Goal: Find specific page/section: Find specific page/section

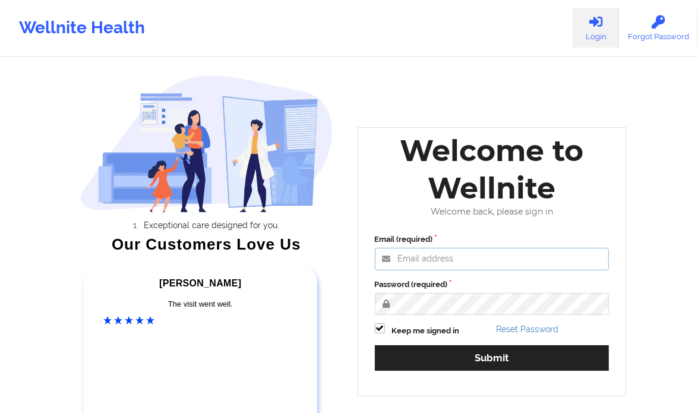
click at [420, 254] on input "Email (required)" at bounding box center [492, 259] width 235 height 23
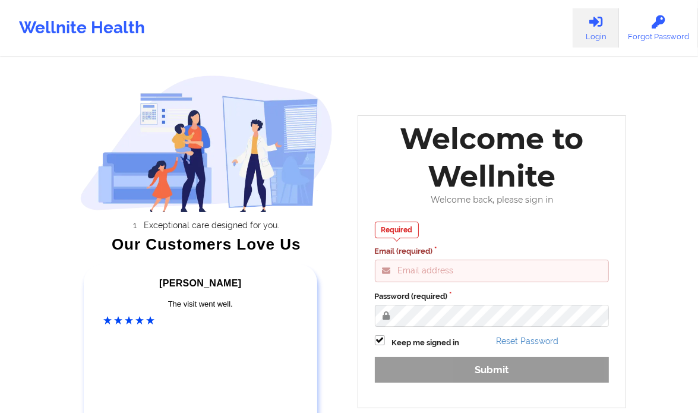
type input "[PERSON_NAME][EMAIL_ADDRESS][DOMAIN_NAME]"
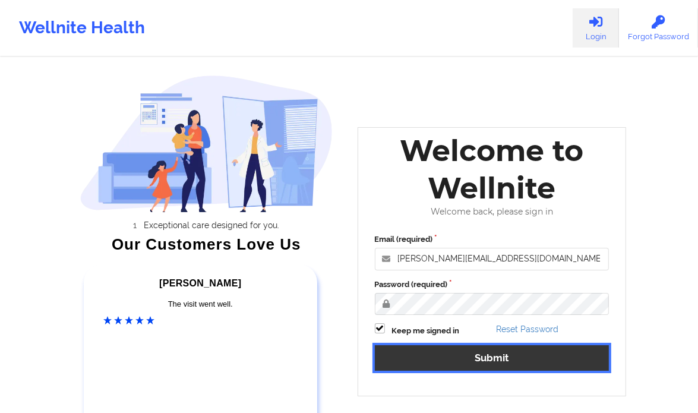
click at [490, 355] on button "Submit" at bounding box center [492, 358] width 235 height 26
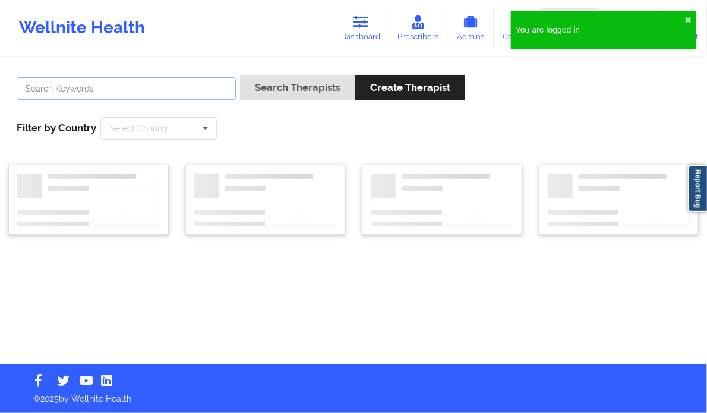
click at [130, 87] on input "text" at bounding box center [126, 88] width 219 height 23
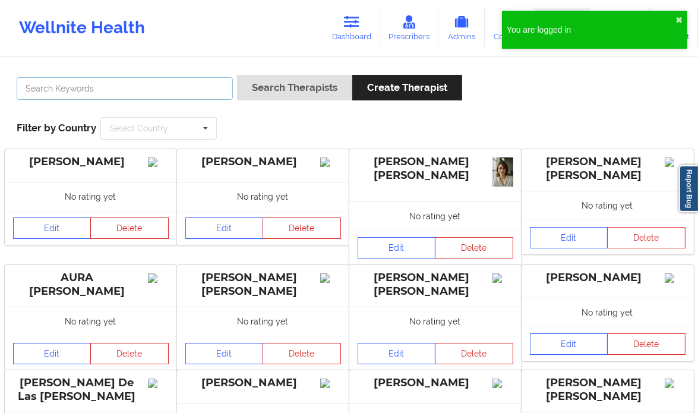
paste input "[PERSON_NAME]"
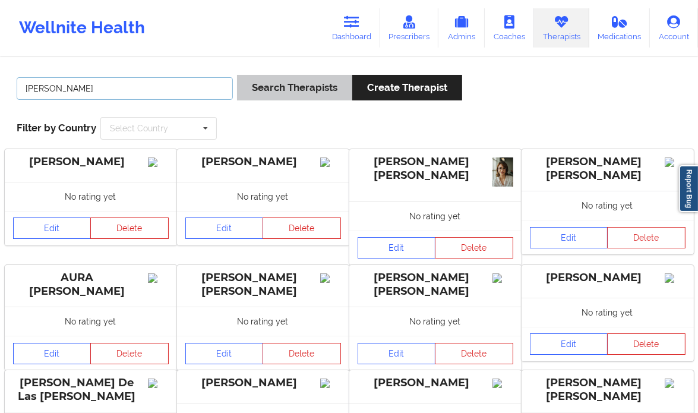
type input "[PERSON_NAME]"
click at [264, 83] on button "Search Therapists" at bounding box center [294, 88] width 115 height 26
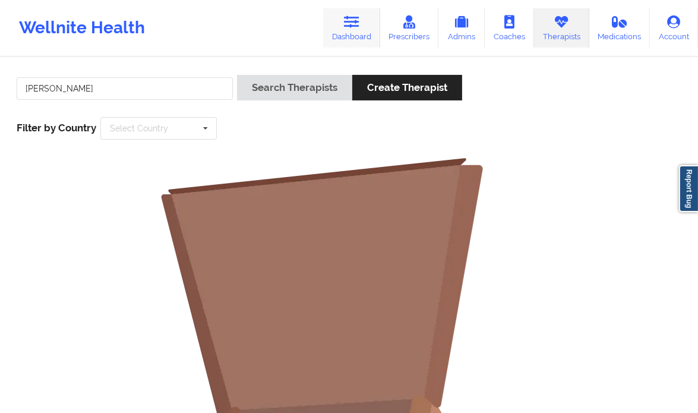
click at [348, 21] on icon at bounding box center [351, 21] width 15 height 13
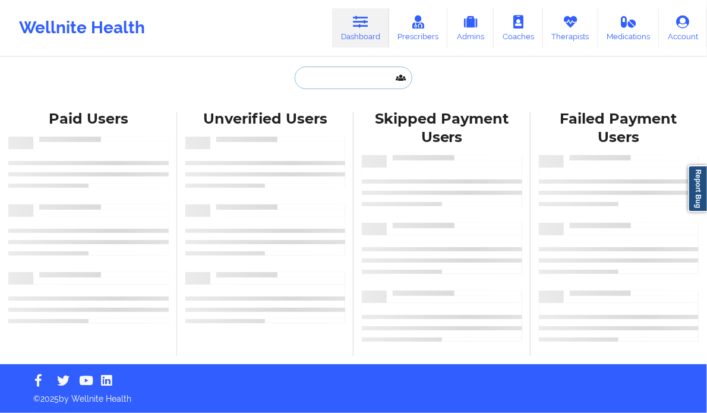
click at [306, 82] on input "text" at bounding box center [354, 78] width 118 height 23
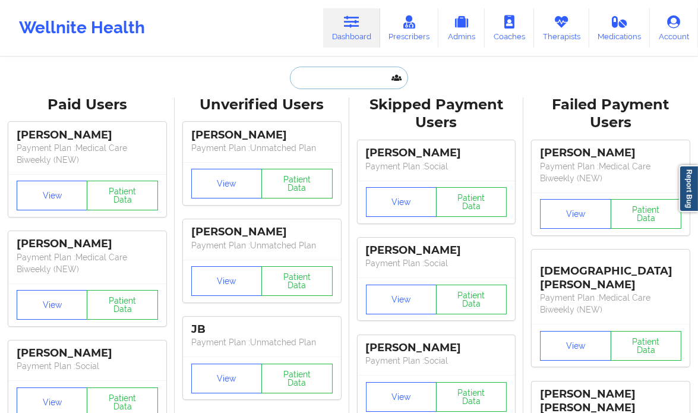
paste input "[PERSON_NAME]"
type input "[PERSON_NAME]"
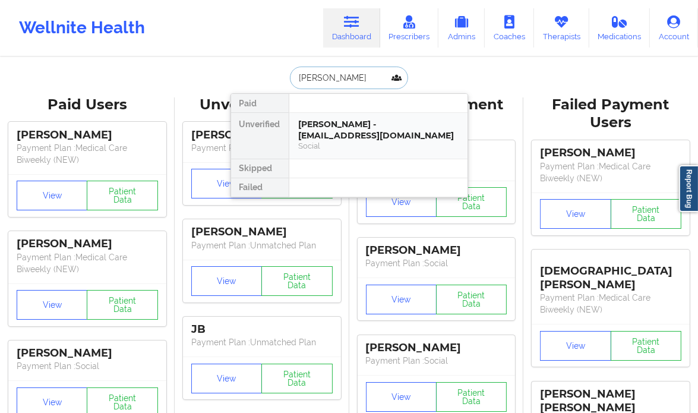
click at [433, 137] on div "[PERSON_NAME] - [EMAIL_ADDRESS][DOMAIN_NAME]" at bounding box center [378, 130] width 159 height 22
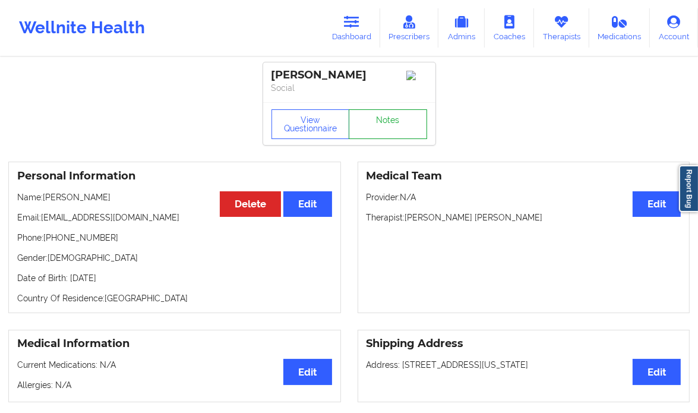
click at [397, 128] on link "Notes" at bounding box center [388, 124] width 78 height 30
